Goal: Check status: Check status

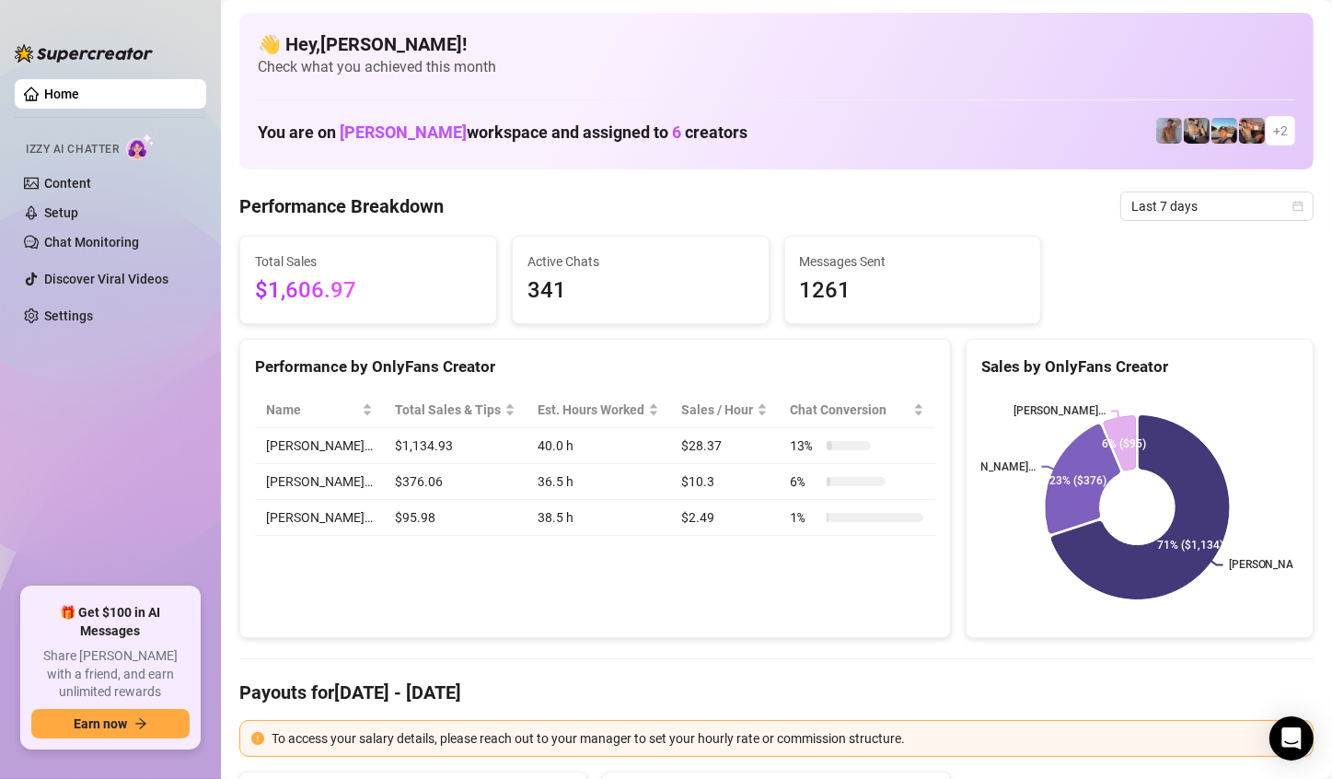
click at [1231, 207] on span "Last 7 days" at bounding box center [1216, 206] width 171 height 28
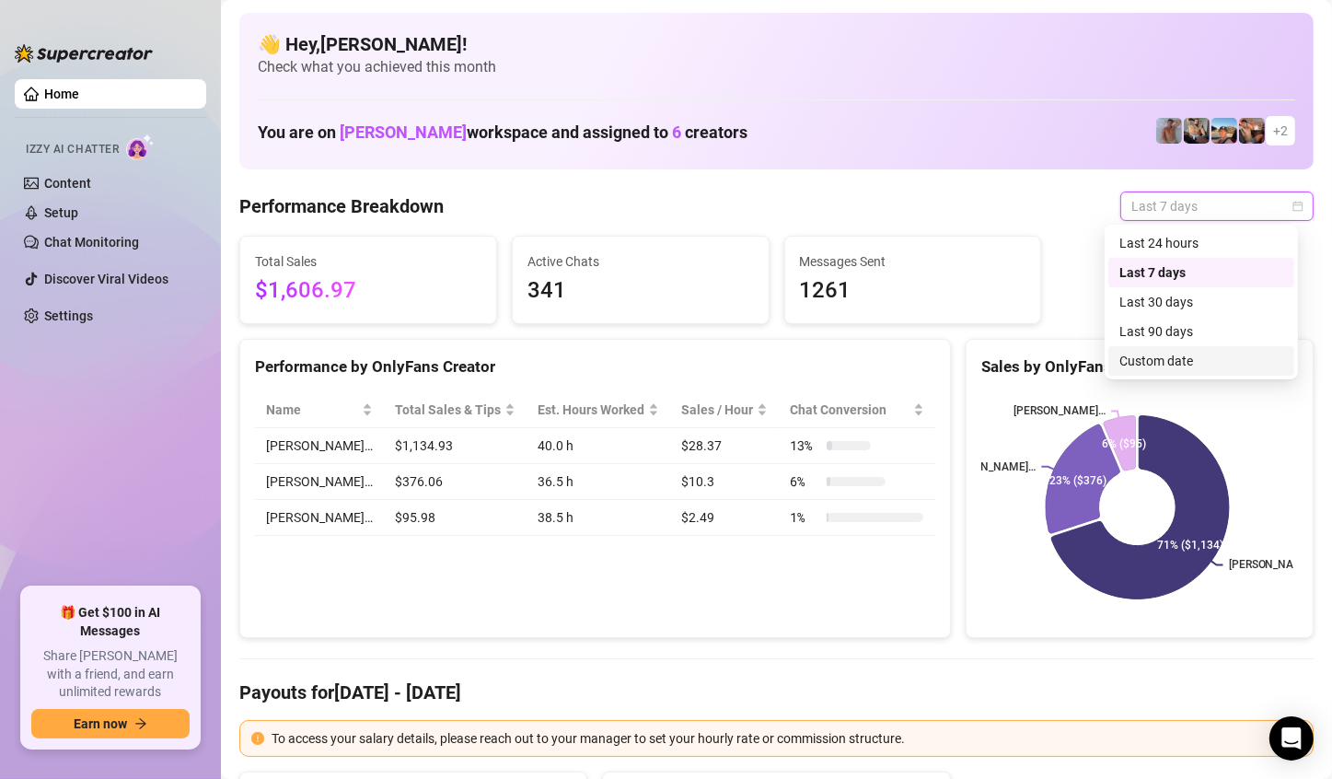
click at [1142, 357] on div "Custom date" at bounding box center [1201, 361] width 164 height 20
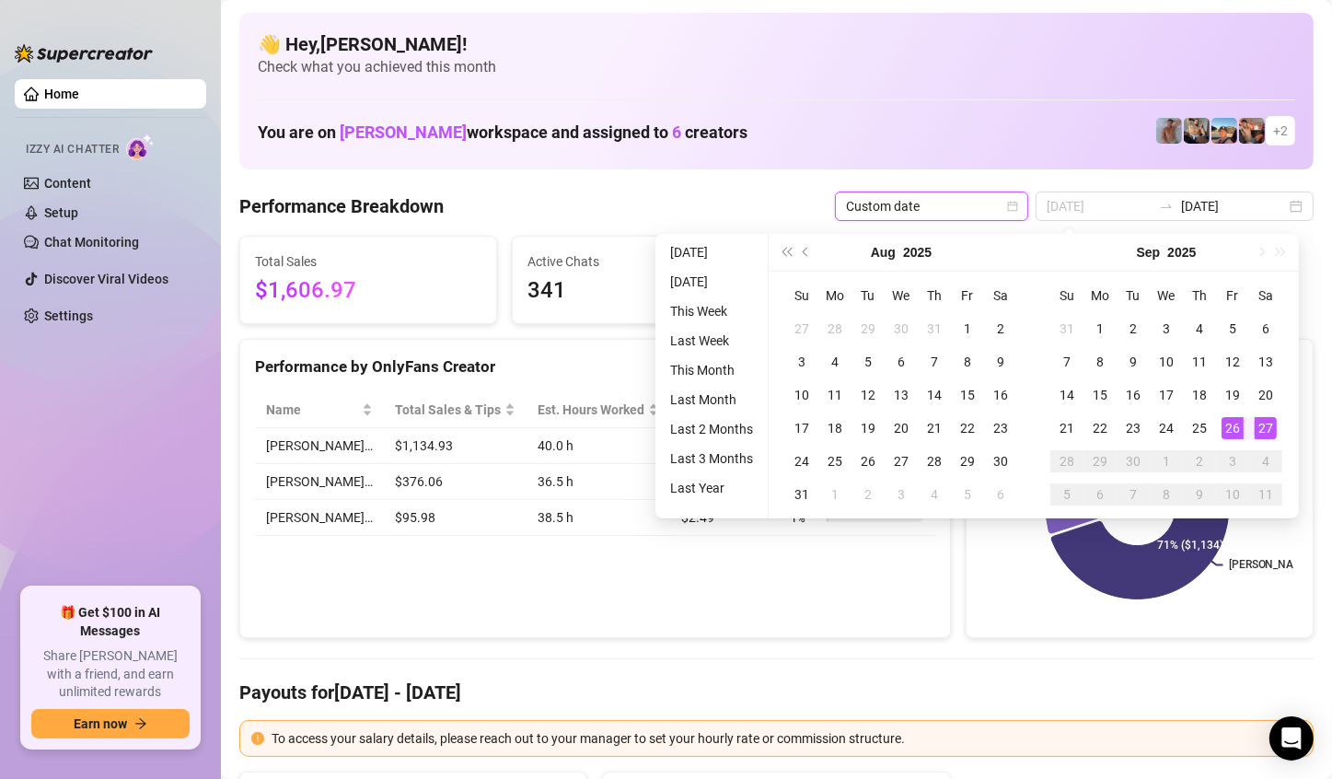
type input "[DATE]"
click at [1238, 434] on div "26" at bounding box center [1232, 428] width 22 height 22
click at [1235, 433] on div "26" at bounding box center [1232, 428] width 22 height 22
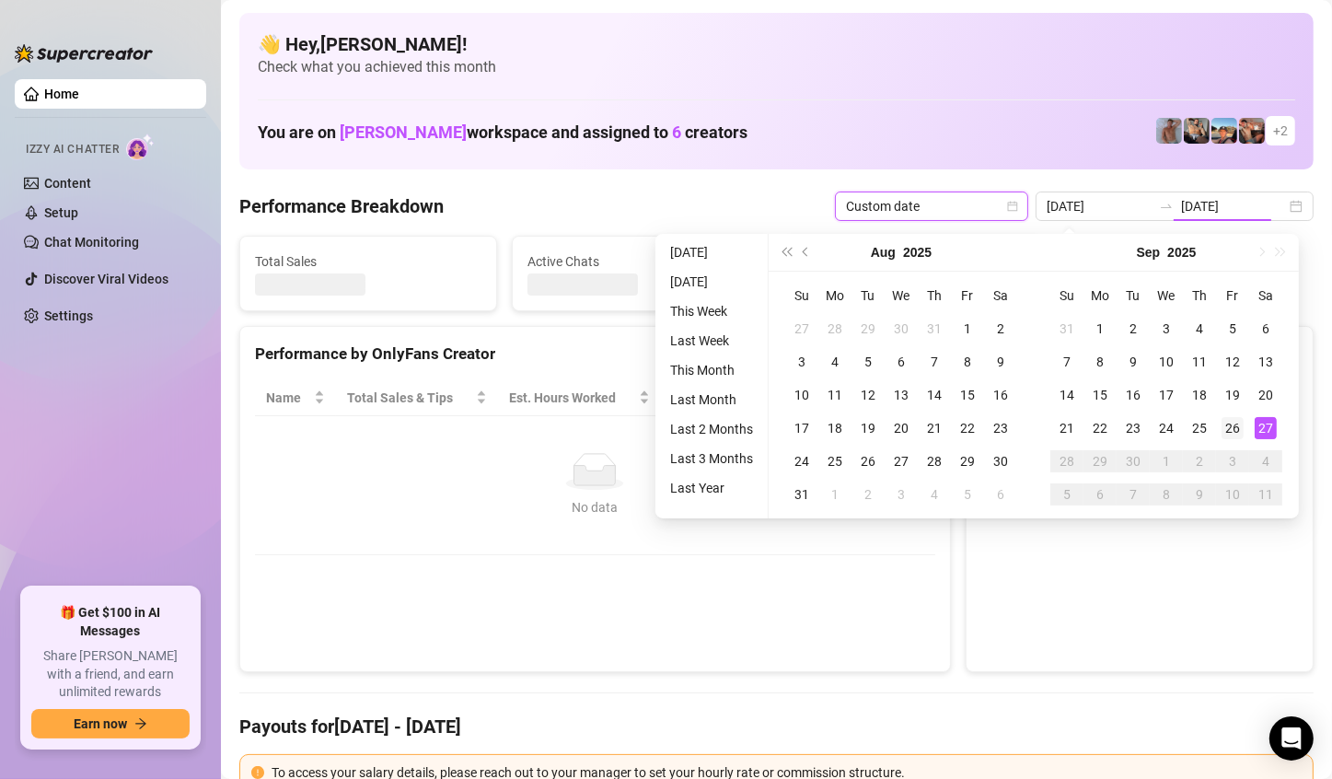
type input "[DATE]"
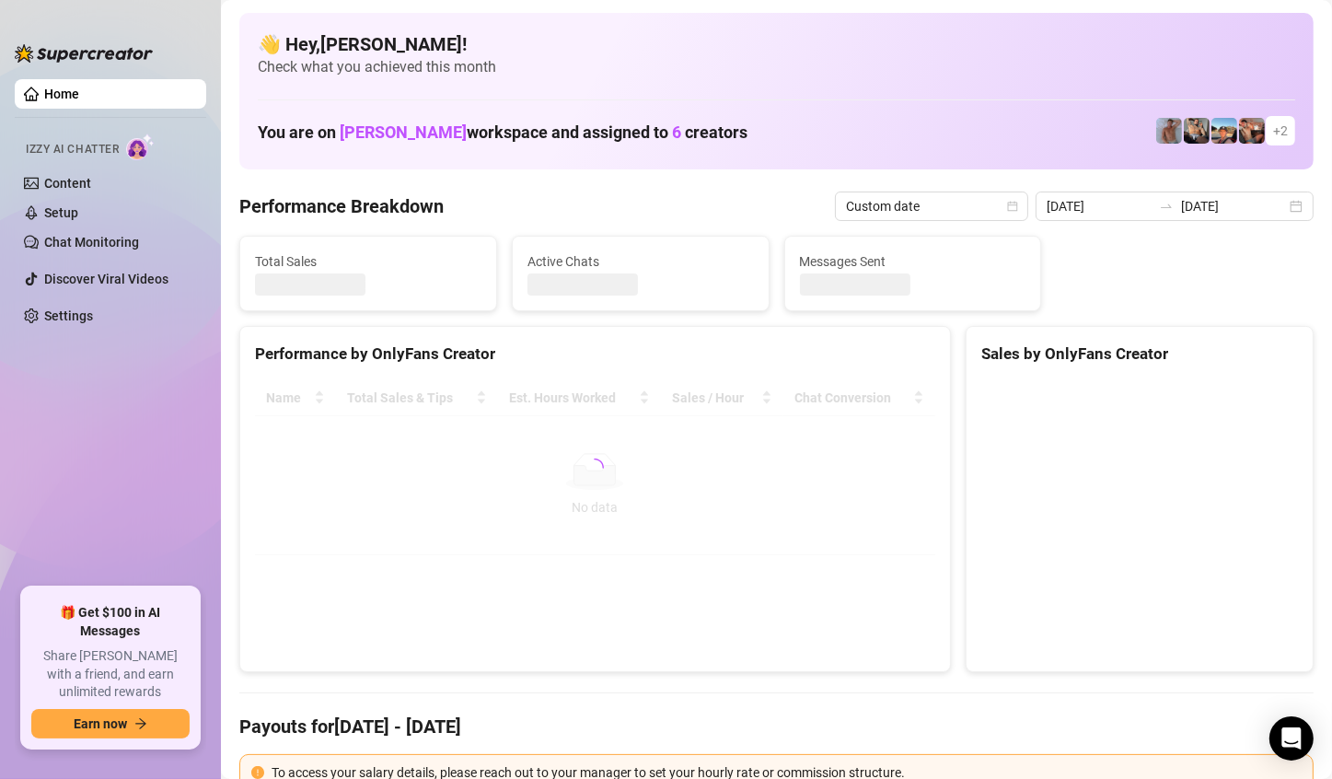
click at [1235, 429] on canvas at bounding box center [1137, 518] width 312 height 276
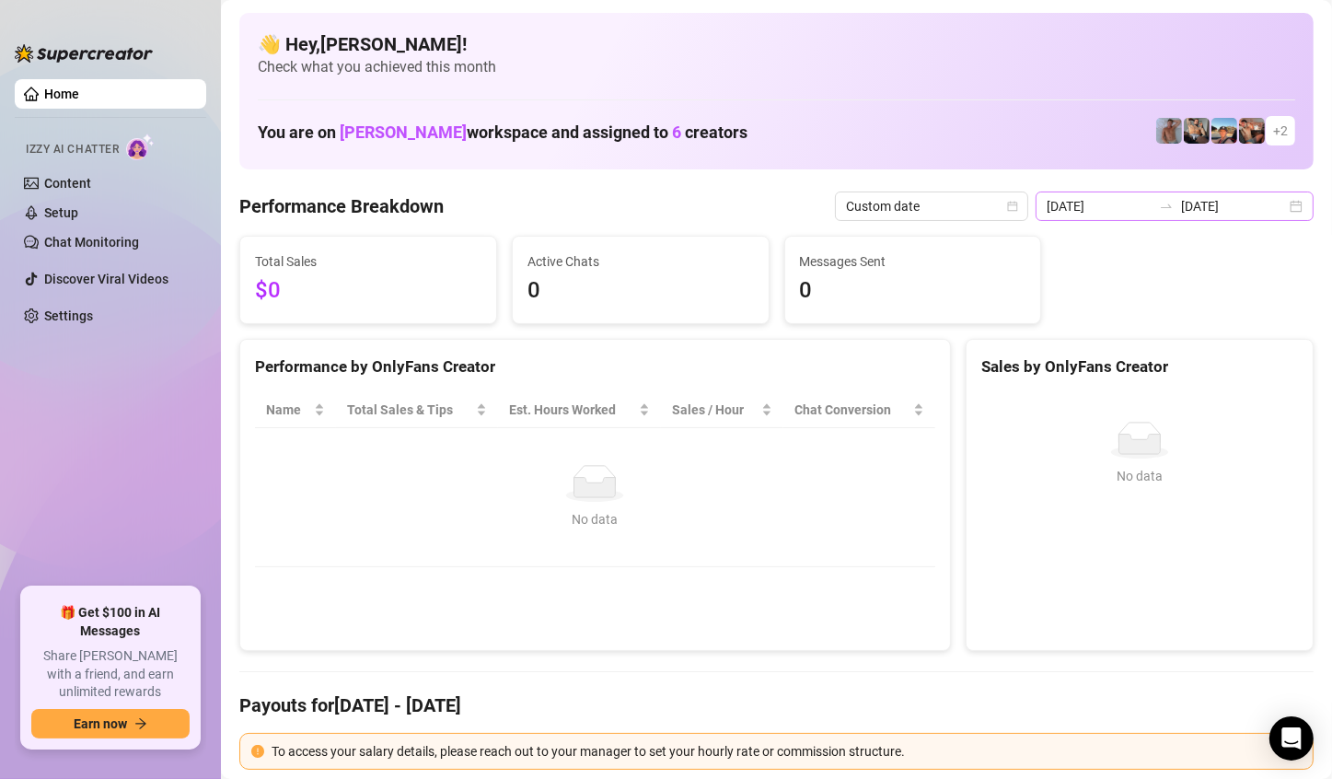
click at [1286, 209] on div "[DATE] [DATE]" at bounding box center [1174, 205] width 278 height 29
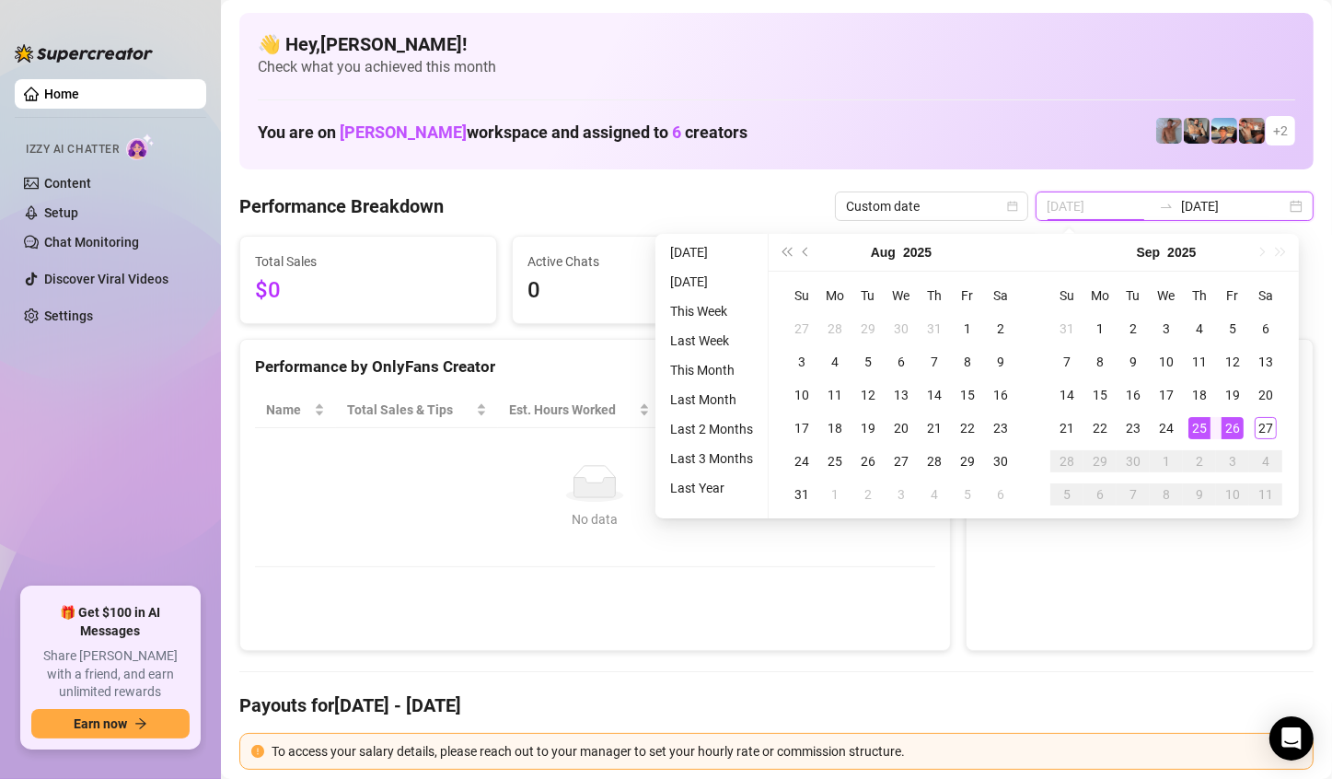
type input "[DATE]"
click at [1194, 433] on div "25" at bounding box center [1199, 428] width 22 height 22
click at [1194, 433] on div "No data" at bounding box center [1139, 439] width 302 height 37
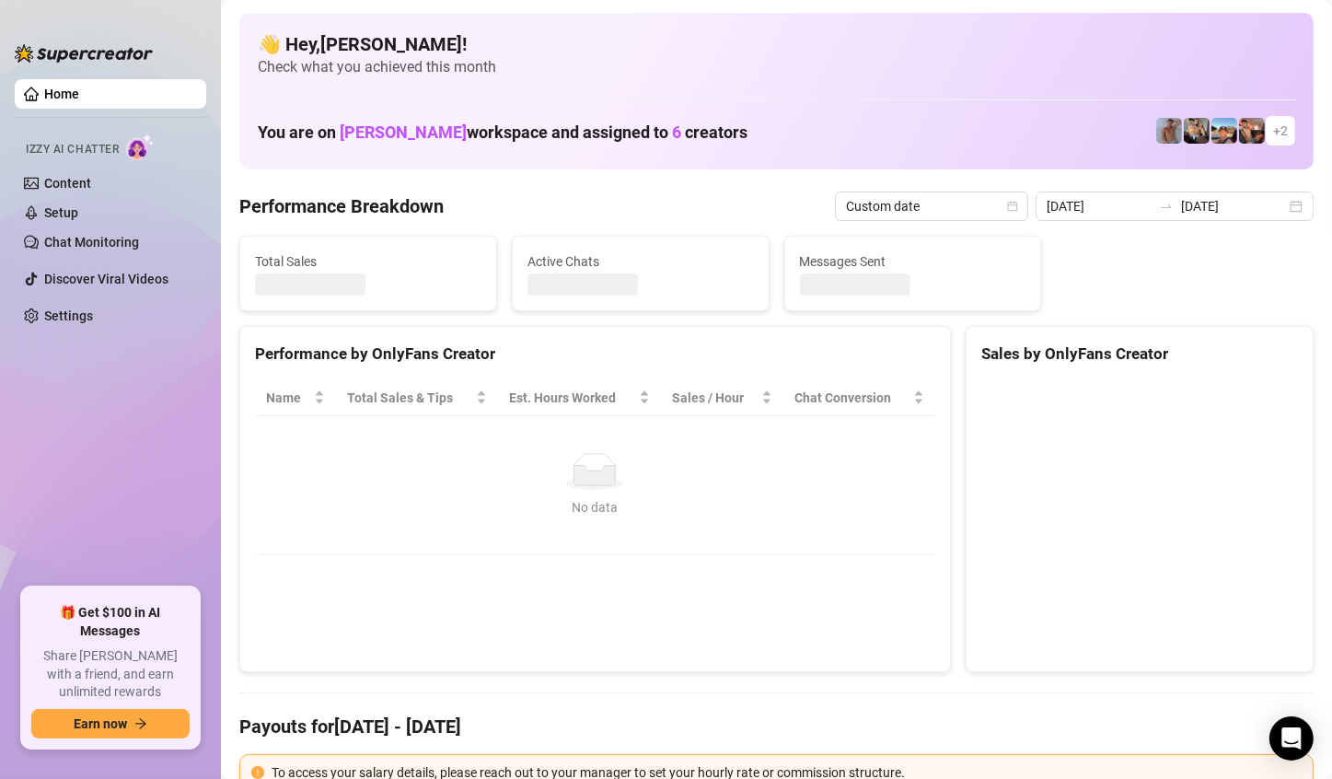
type input "[DATE]"
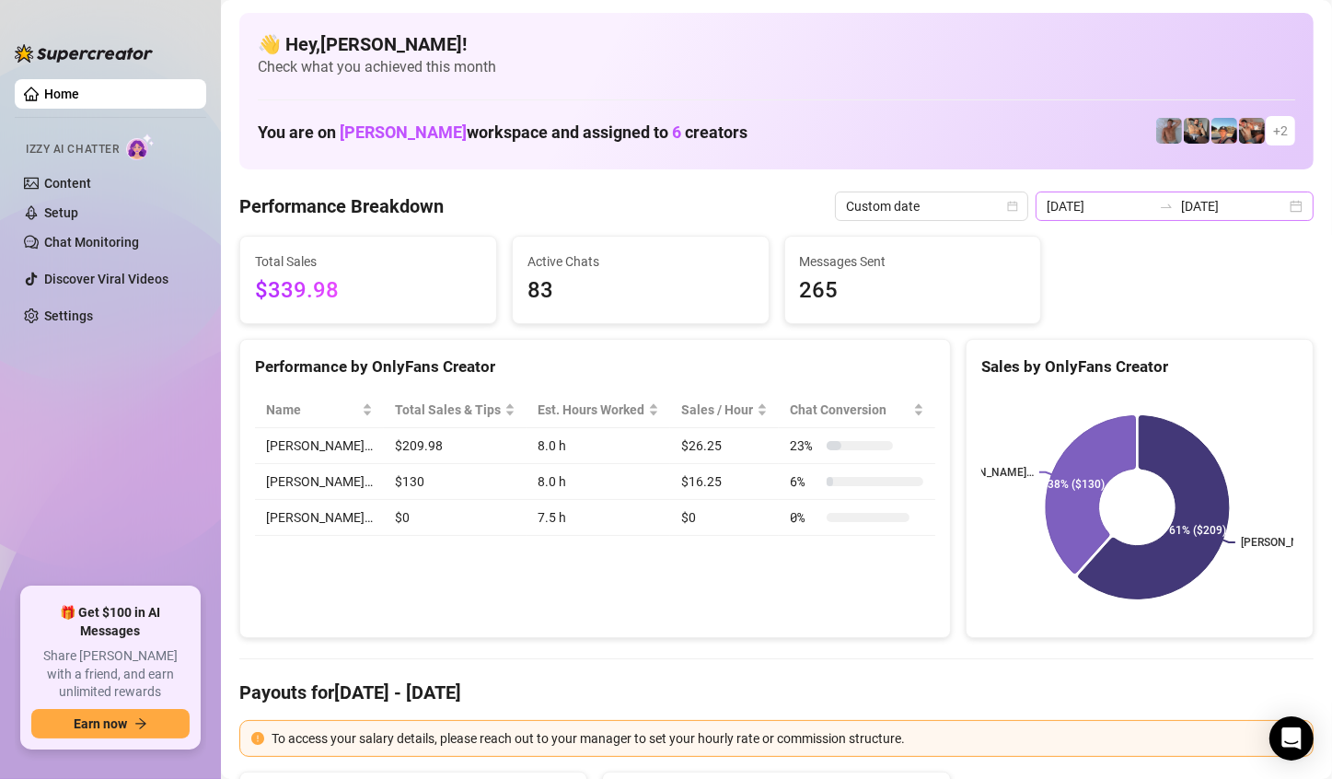
click at [1294, 201] on div "[DATE] [DATE]" at bounding box center [1174, 205] width 278 height 29
click at [1259, 213] on input "[DATE]" at bounding box center [1233, 206] width 105 height 20
